Goal: Navigation & Orientation: Find specific page/section

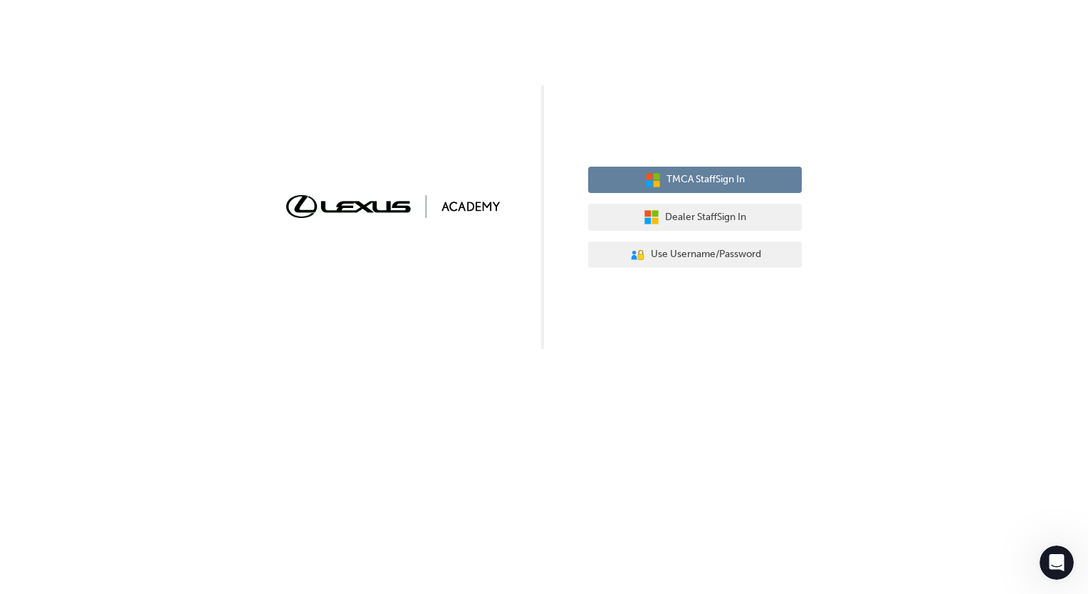
click at [705, 167] on button "TMCA Staff Sign In" at bounding box center [695, 180] width 214 height 27
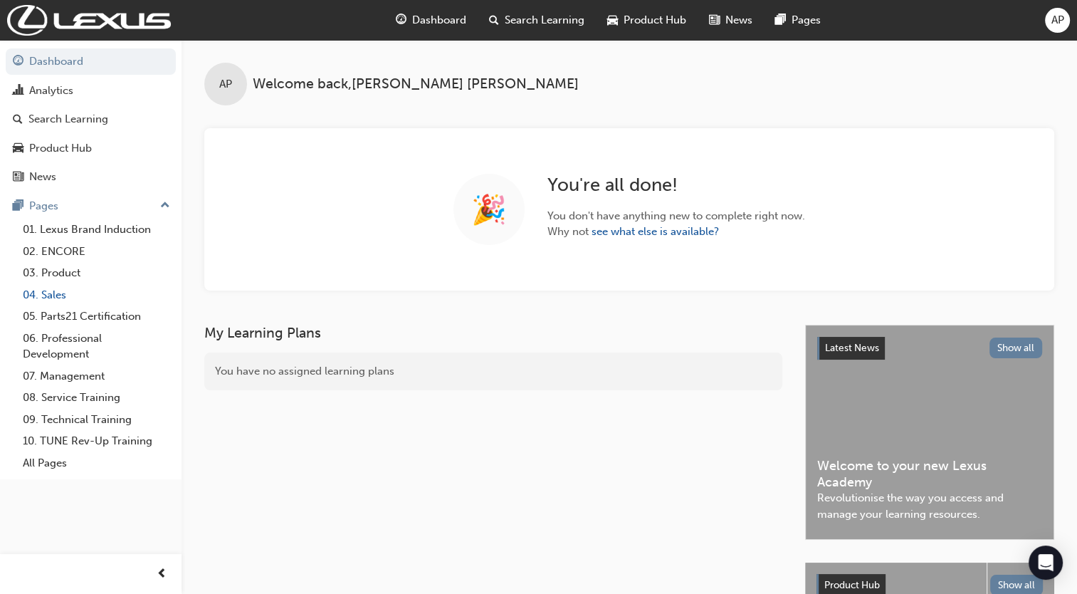
click at [55, 295] on link "04. Sales" at bounding box center [96, 295] width 159 height 22
